Goal: Task Accomplishment & Management: Manage account settings

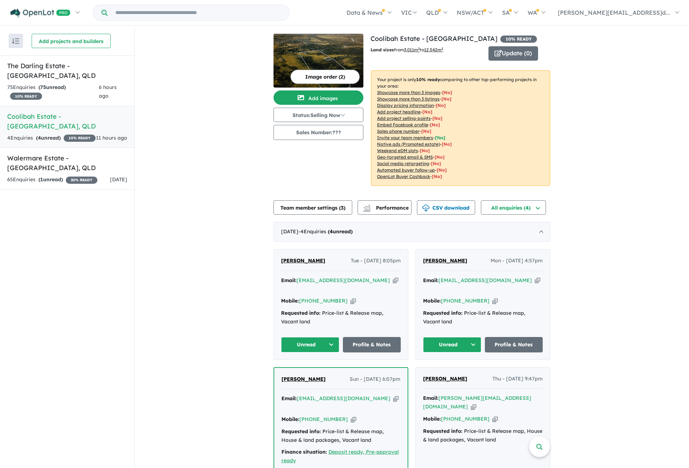
click at [79, 121] on h5 "Coolibah Estate - [GEOGRAPHIC_DATA] , [GEOGRAPHIC_DATA]" at bounding box center [67, 121] width 120 height 19
click at [329, 207] on button "Team member settings ( 3 )" at bounding box center [312, 207] width 79 height 14
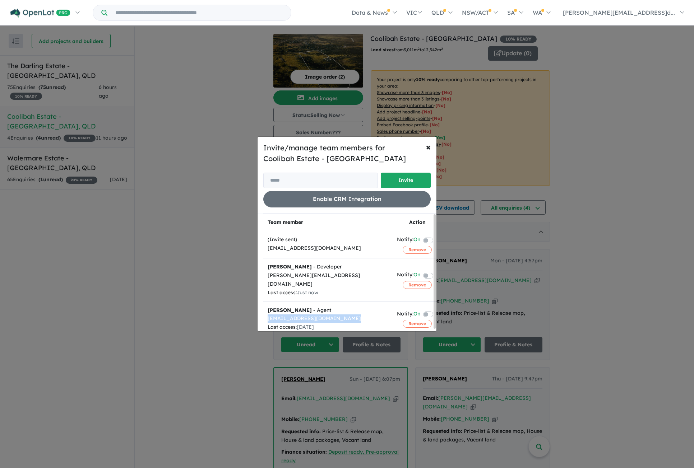
drag, startPoint x: 268, startPoint y: 311, endPoint x: 346, endPoint y: 310, distance: 78.3
click at [346, 315] on div "[EMAIL_ADDRESS][DOMAIN_NAME]" at bounding box center [328, 319] width 121 height 9
drag, startPoint x: 268, startPoint y: 311, endPoint x: 341, endPoint y: 308, distance: 72.6
click at [340, 315] on div "[EMAIL_ADDRESS][DOMAIN_NAME]" at bounding box center [328, 319] width 121 height 9
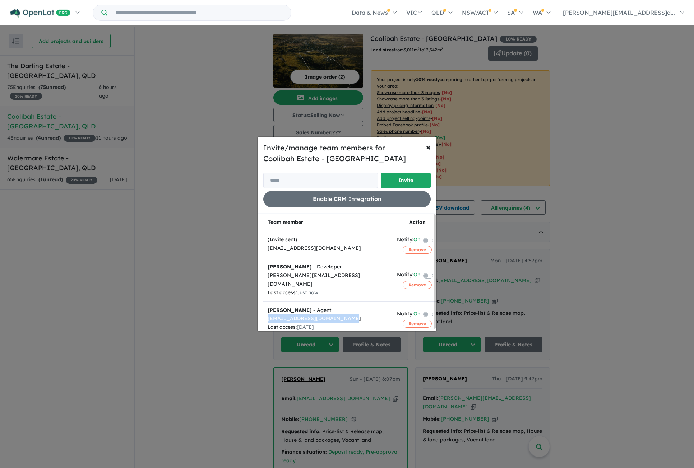
click at [338, 315] on div "[EMAIL_ADDRESS][DOMAIN_NAME]" at bounding box center [328, 319] width 121 height 9
drag, startPoint x: 268, startPoint y: 311, endPoint x: 348, endPoint y: 312, distance: 80.5
click at [347, 315] on div "[EMAIL_ADDRESS][DOMAIN_NAME]" at bounding box center [328, 319] width 121 height 9
click at [348, 315] on div "[EMAIL_ADDRESS][DOMAIN_NAME]" at bounding box center [328, 319] width 121 height 9
drag, startPoint x: 269, startPoint y: 319, endPoint x: 334, endPoint y: 319, distance: 65.7
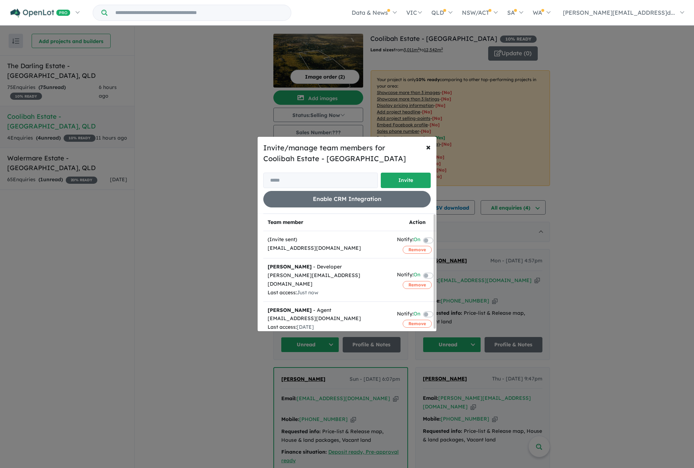
click at [334, 323] on div "Last access: [DATE]" at bounding box center [328, 327] width 121 height 9
click at [314, 324] on span "[DATE]" at bounding box center [305, 327] width 17 height 6
click at [426, 148] on span "×" at bounding box center [428, 147] width 5 height 11
